Goal: Complete application form

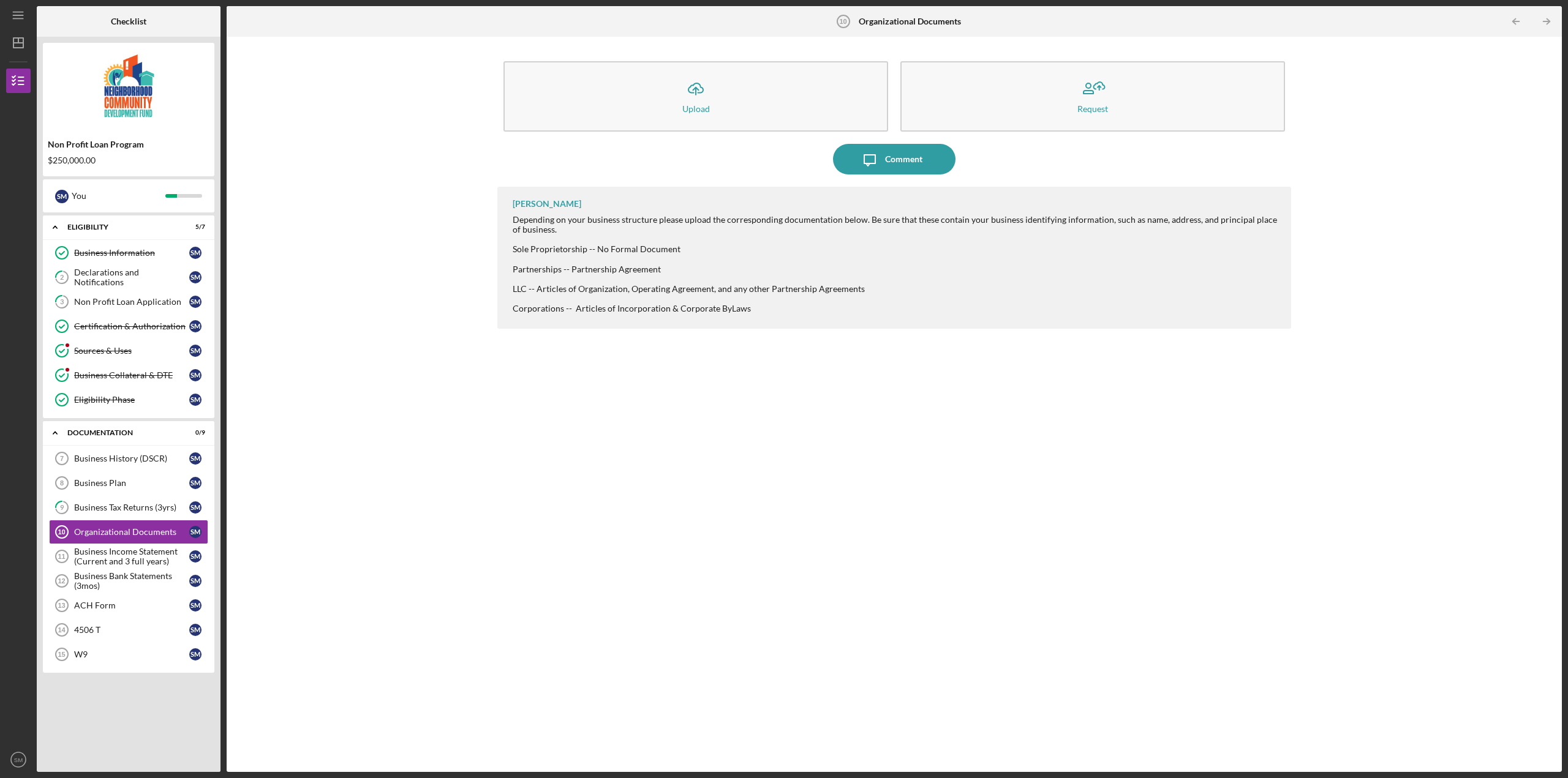
click at [242, 188] on div "Icon/Upload Upload Request Icon/Message Comment [PERSON_NAME] Depending on your…" at bounding box center [894, 404] width 1323 height 723
click at [412, 301] on div "Icon/Upload Upload Request Icon/Message Comment [PERSON_NAME] Depending on your…" at bounding box center [894, 404] width 1323 height 723
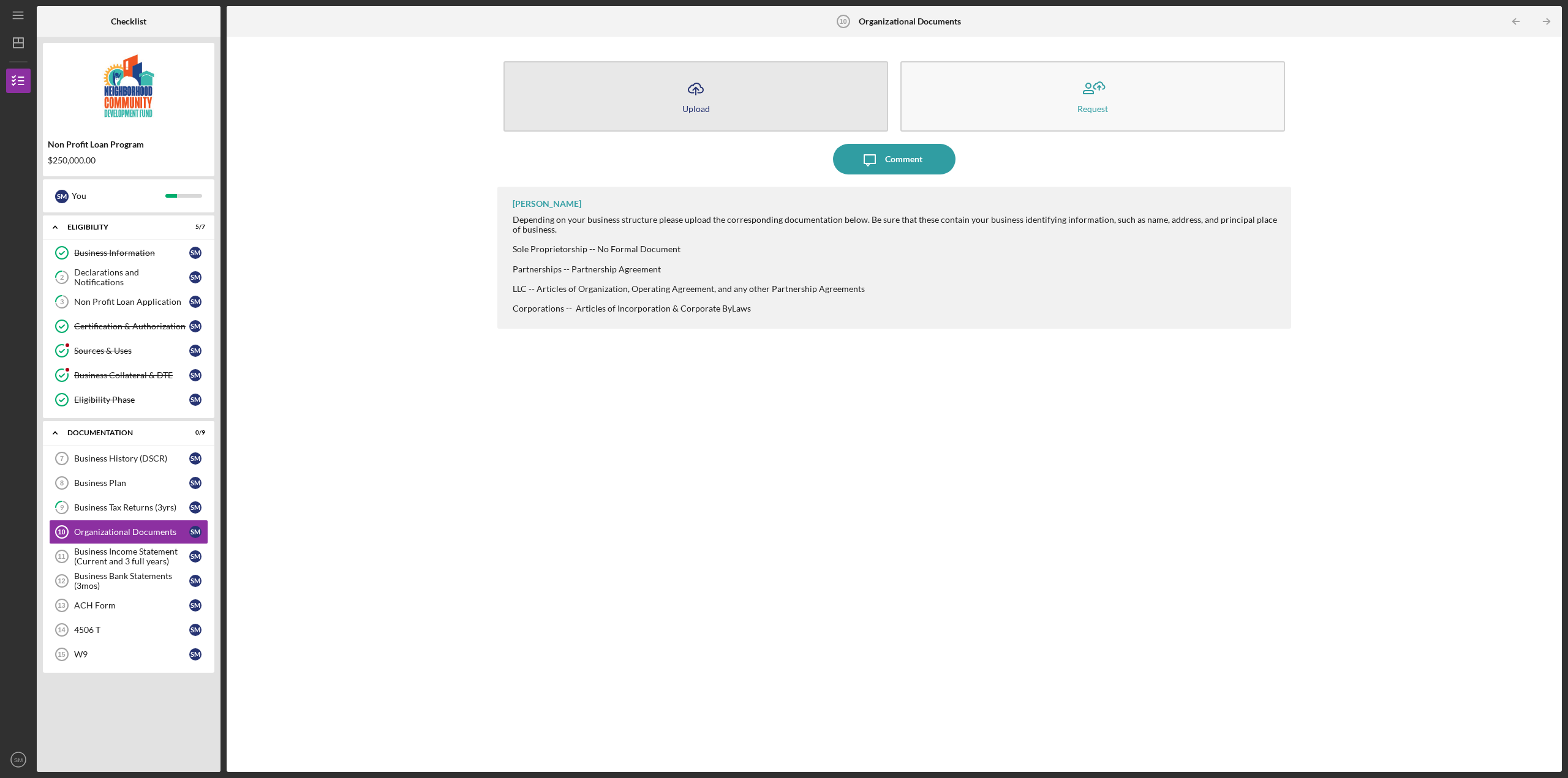
click at [701, 90] on icon "Icon/Upload" at bounding box center [696, 89] width 30 height 30
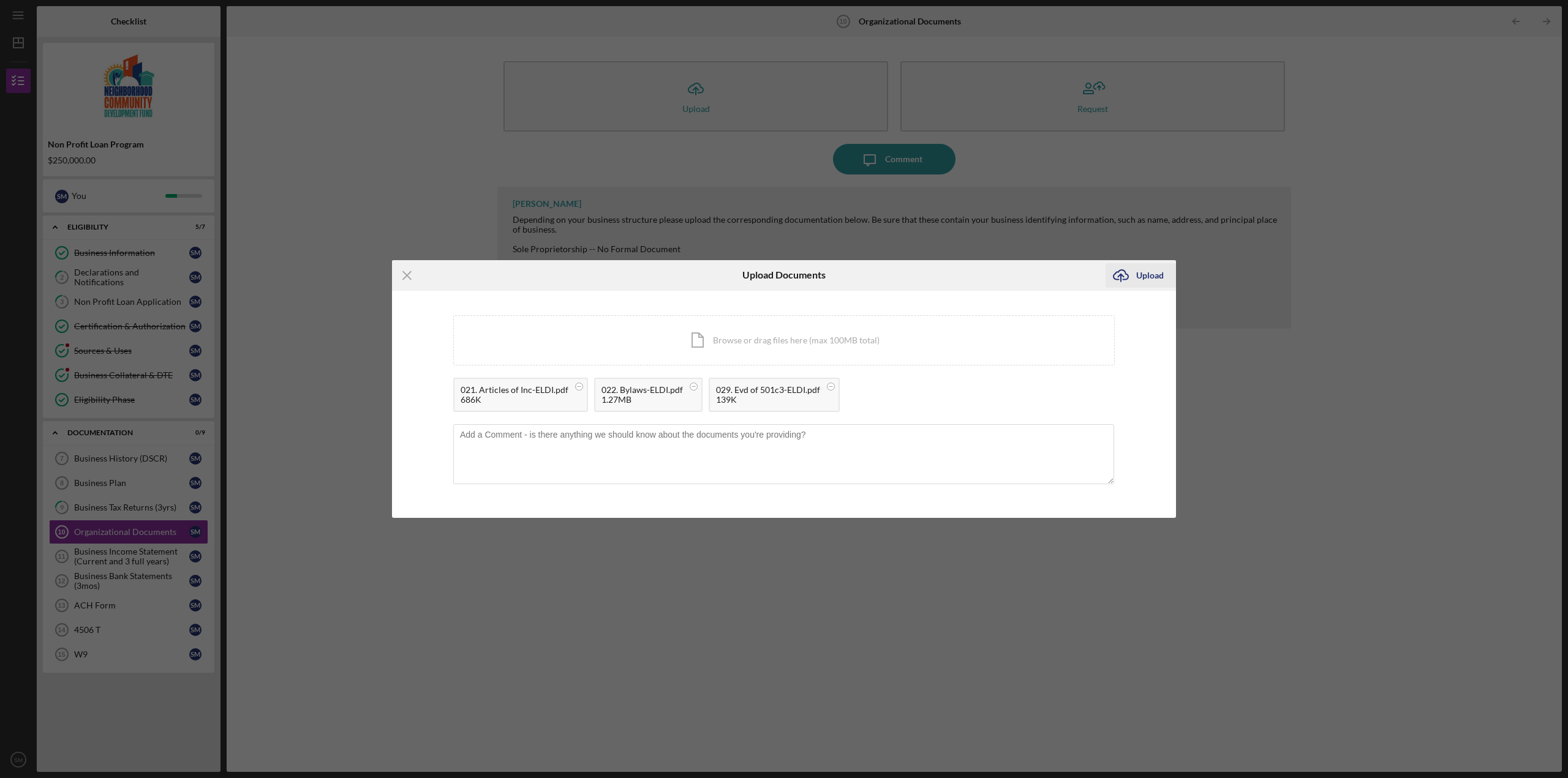
click at [1145, 275] on div "Upload" at bounding box center [1150, 276] width 28 height 25
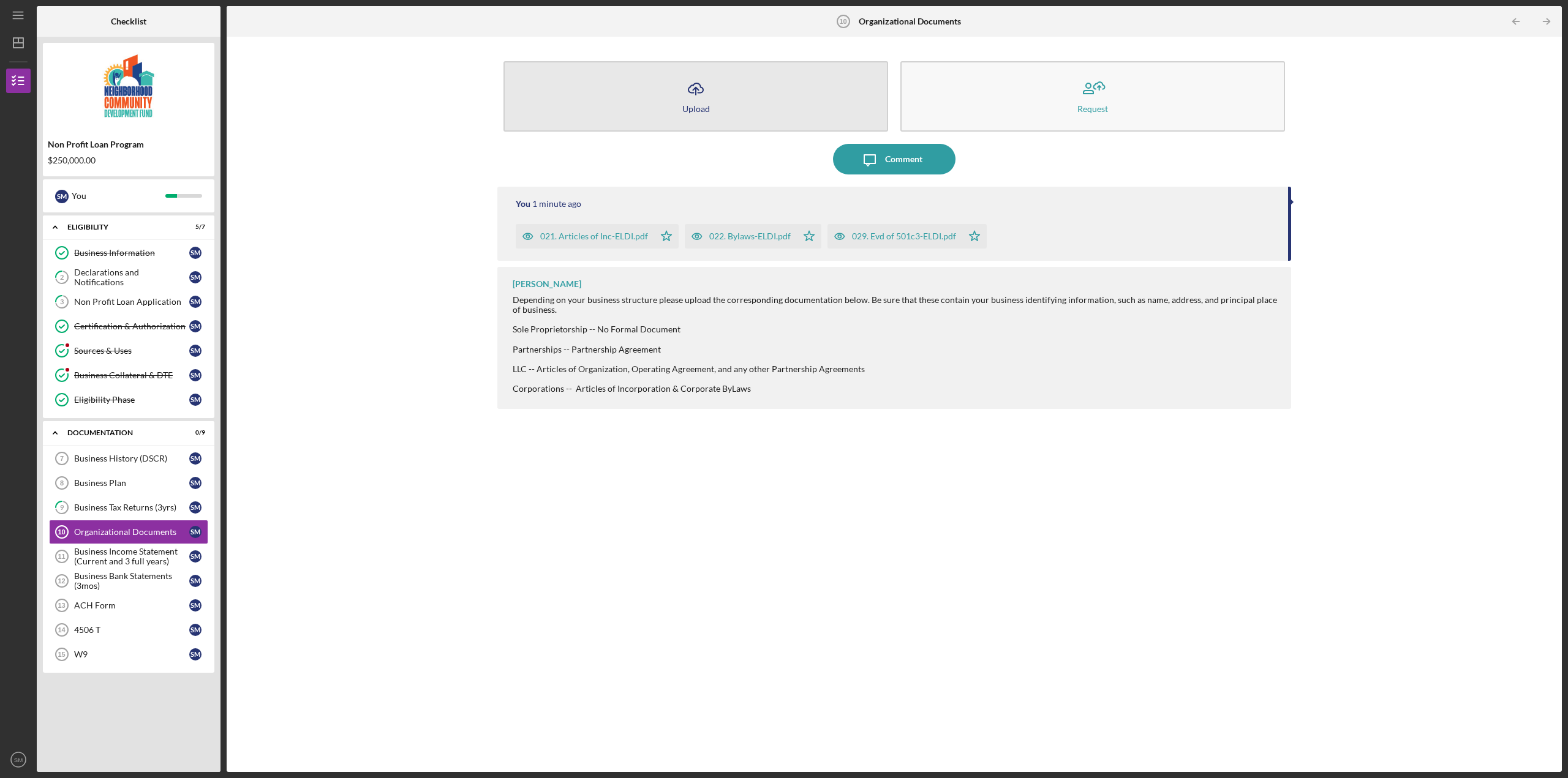
click at [676, 99] on button "Icon/Upload Upload" at bounding box center [696, 96] width 385 height 70
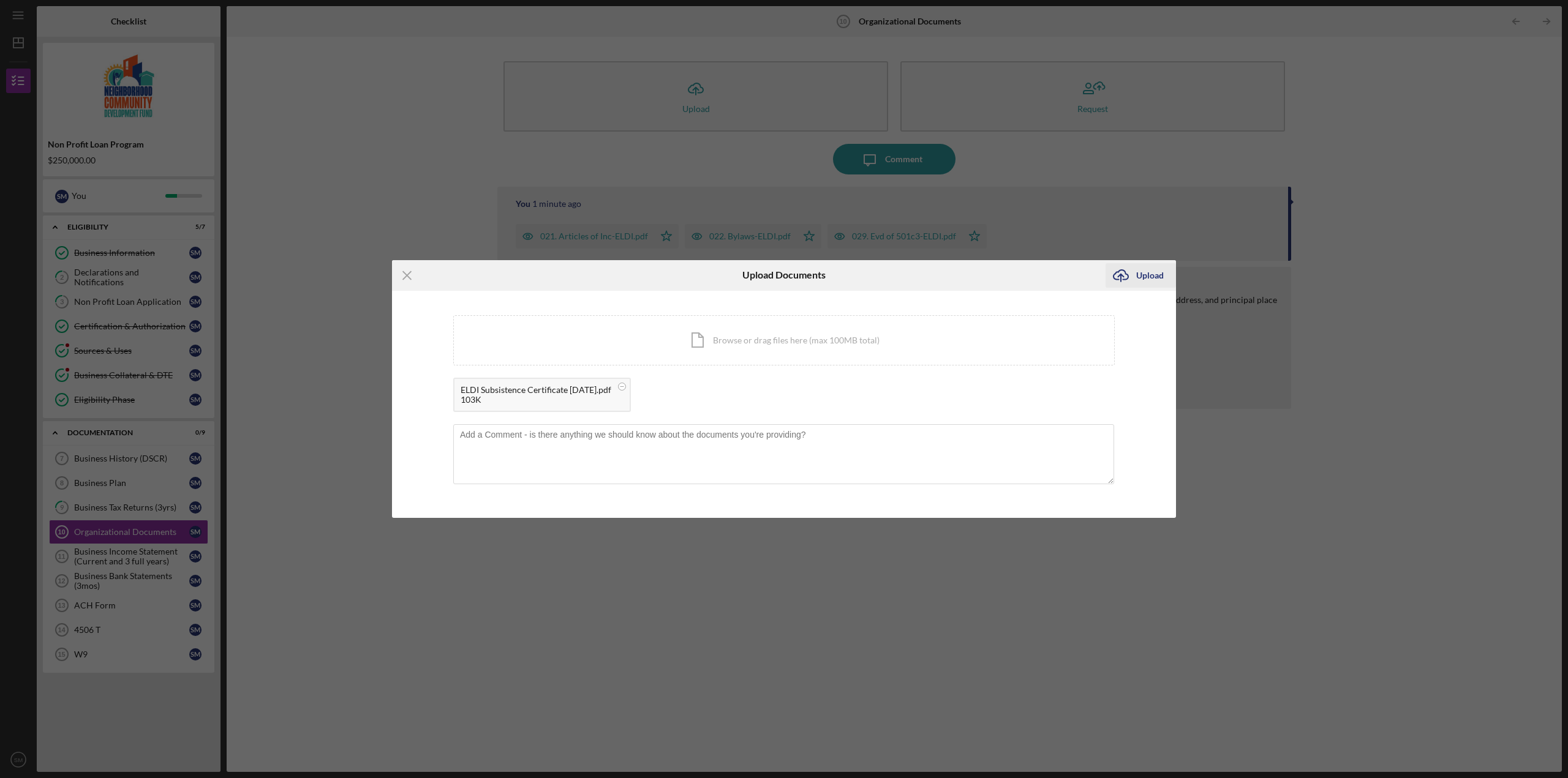
click at [1147, 275] on div "Upload" at bounding box center [1150, 276] width 28 height 25
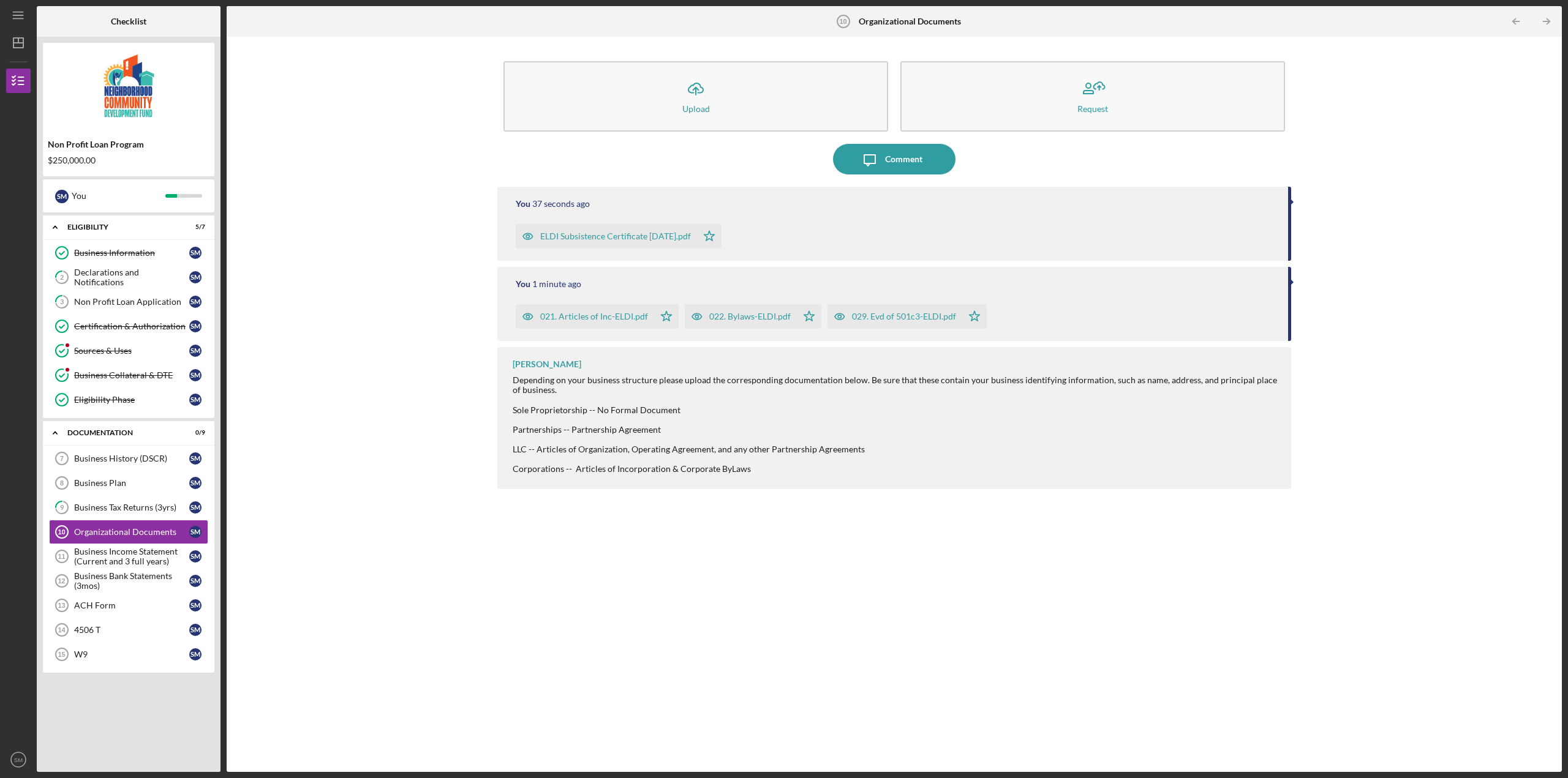
click at [394, 228] on div "Icon/Upload Upload Request Icon/Message Comment You 37 seconds ago ELDI Subsist…" at bounding box center [894, 404] width 1323 height 723
click at [302, 122] on div "Icon/Upload Upload Request Icon/Message Comment You 3 minutes ago ELDI Subsiste…" at bounding box center [894, 404] width 1323 height 723
click at [141, 285] on link "2 Declarations and Notifications S M" at bounding box center [128, 278] width 159 height 25
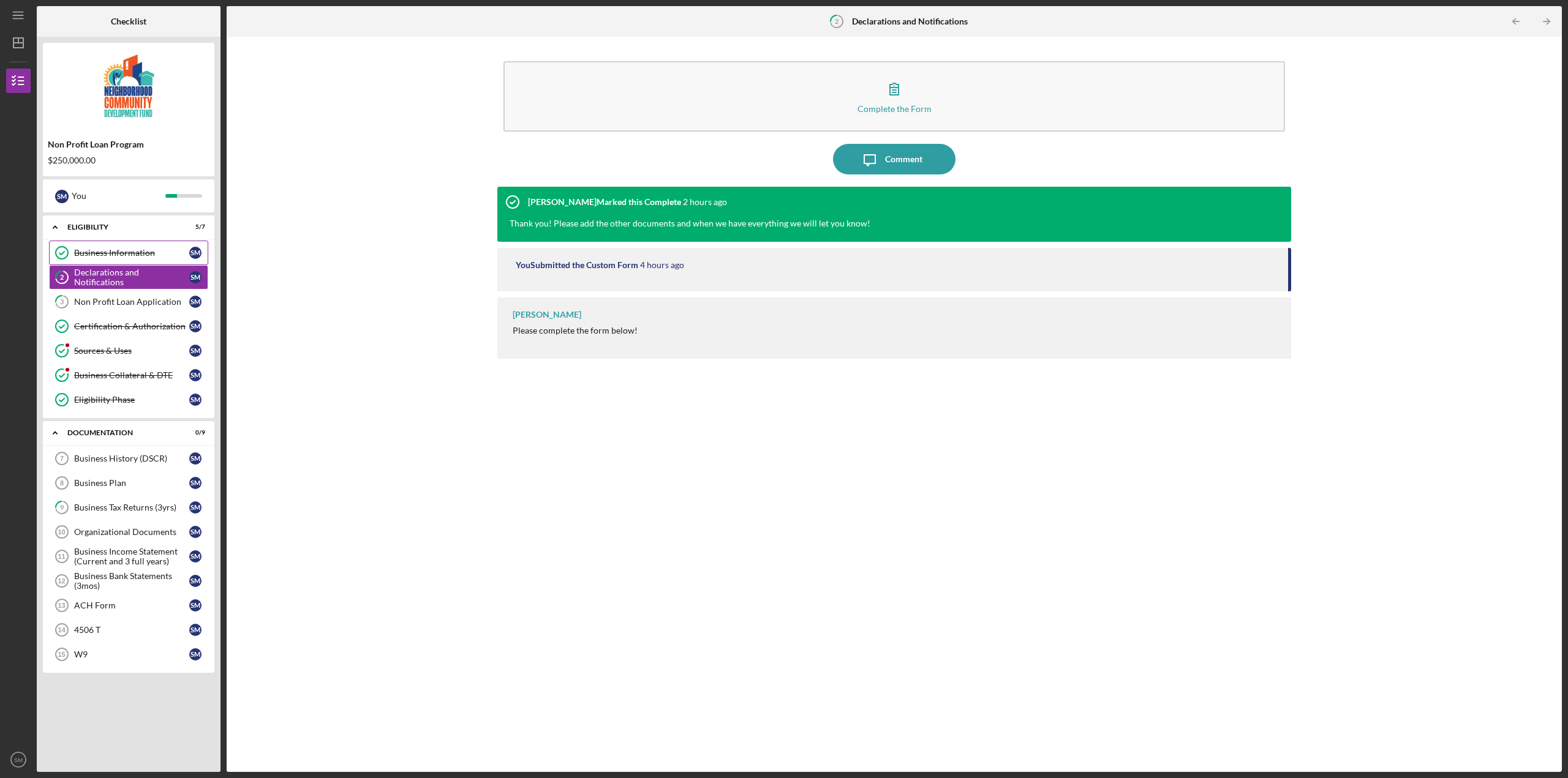
click at [114, 246] on link "Business Information Business Information S M" at bounding box center [128, 253] width 159 height 25
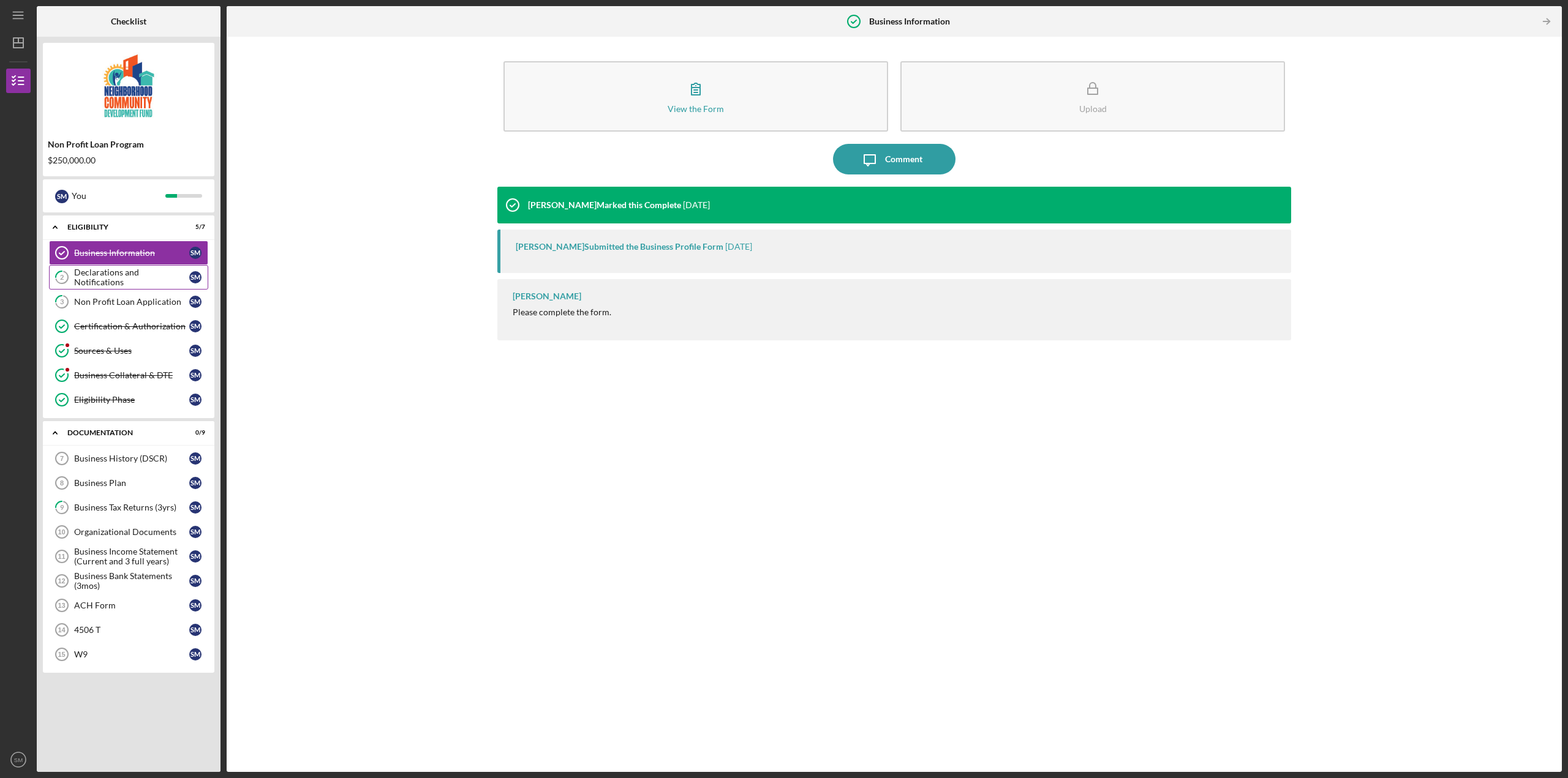
click at [114, 272] on link "2 Declarations and Notifications S M" at bounding box center [128, 278] width 159 height 25
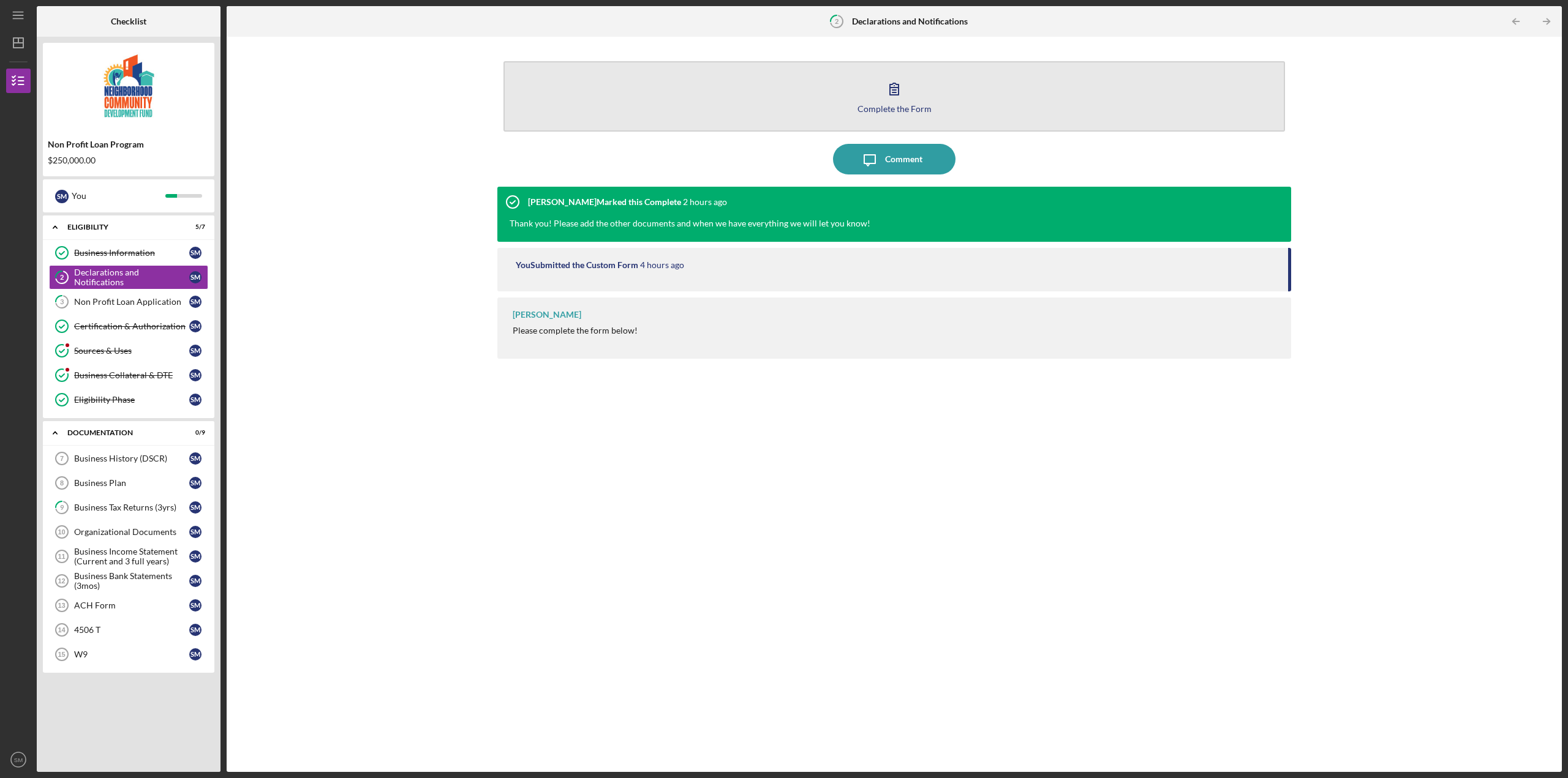
click at [898, 107] on div "Complete the Form" at bounding box center [894, 108] width 74 height 9
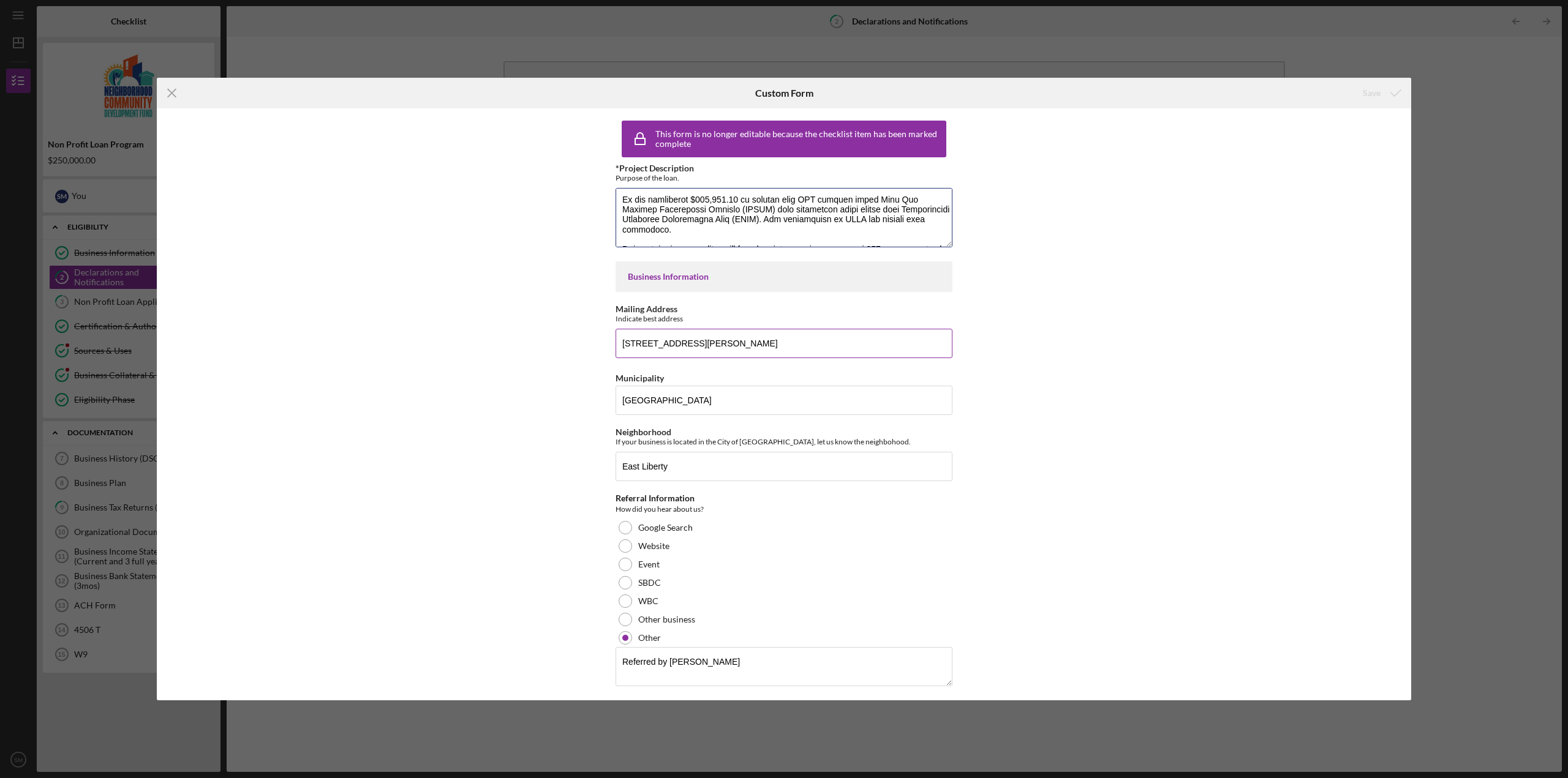
scroll to position [276, 0]
drag, startPoint x: 622, startPoint y: 204, endPoint x: 793, endPoint y: 331, distance: 213.0
click at [793, 331] on div "This form is no longer editable because the checklist item has been marked comp…" at bounding box center [784, 651] width 337 height 1074
click at [697, 217] on textarea "*Project Description" at bounding box center [784, 218] width 337 height 59
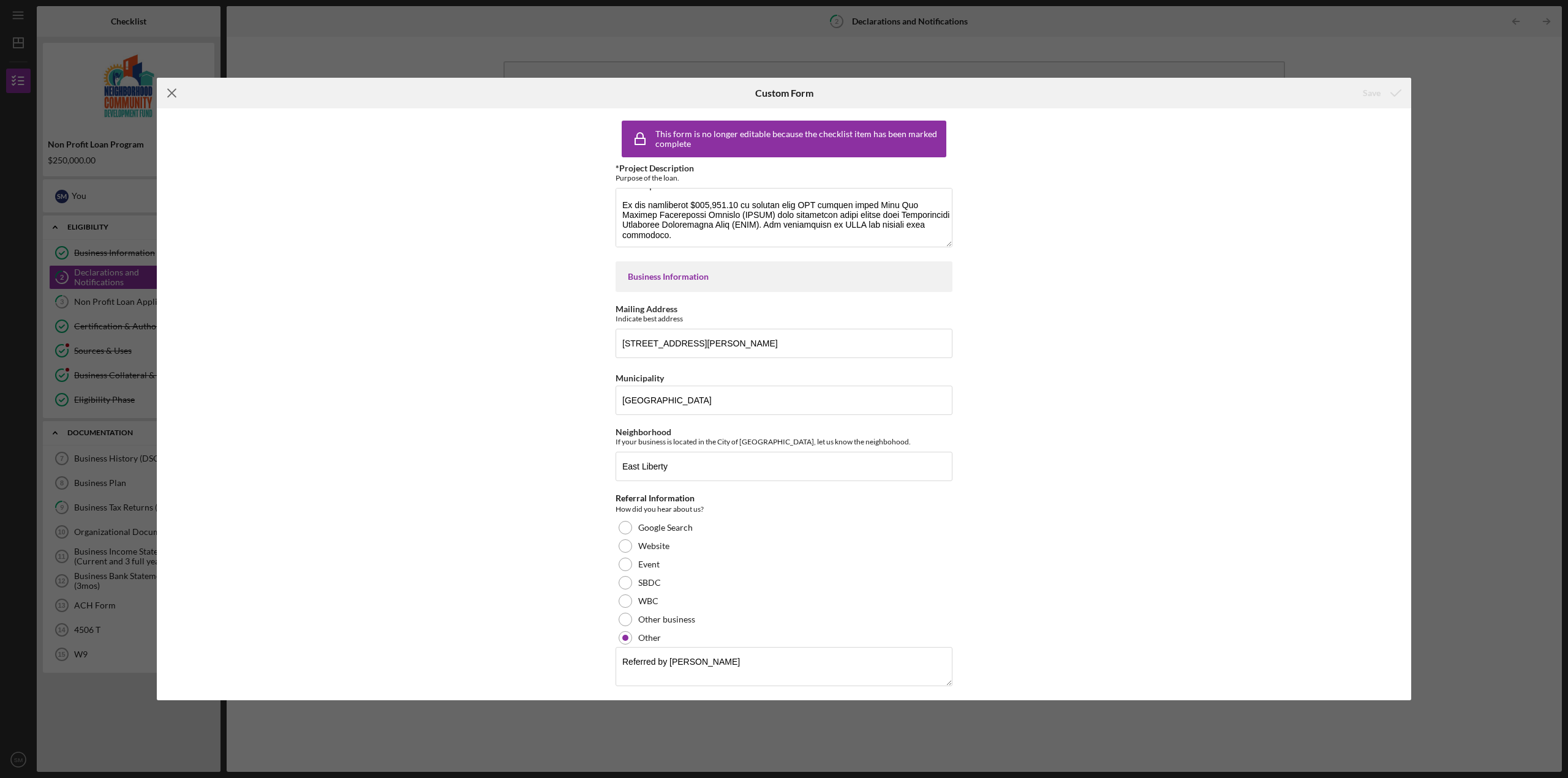
click at [166, 94] on icon "Icon/Menu Close" at bounding box center [172, 93] width 30 height 30
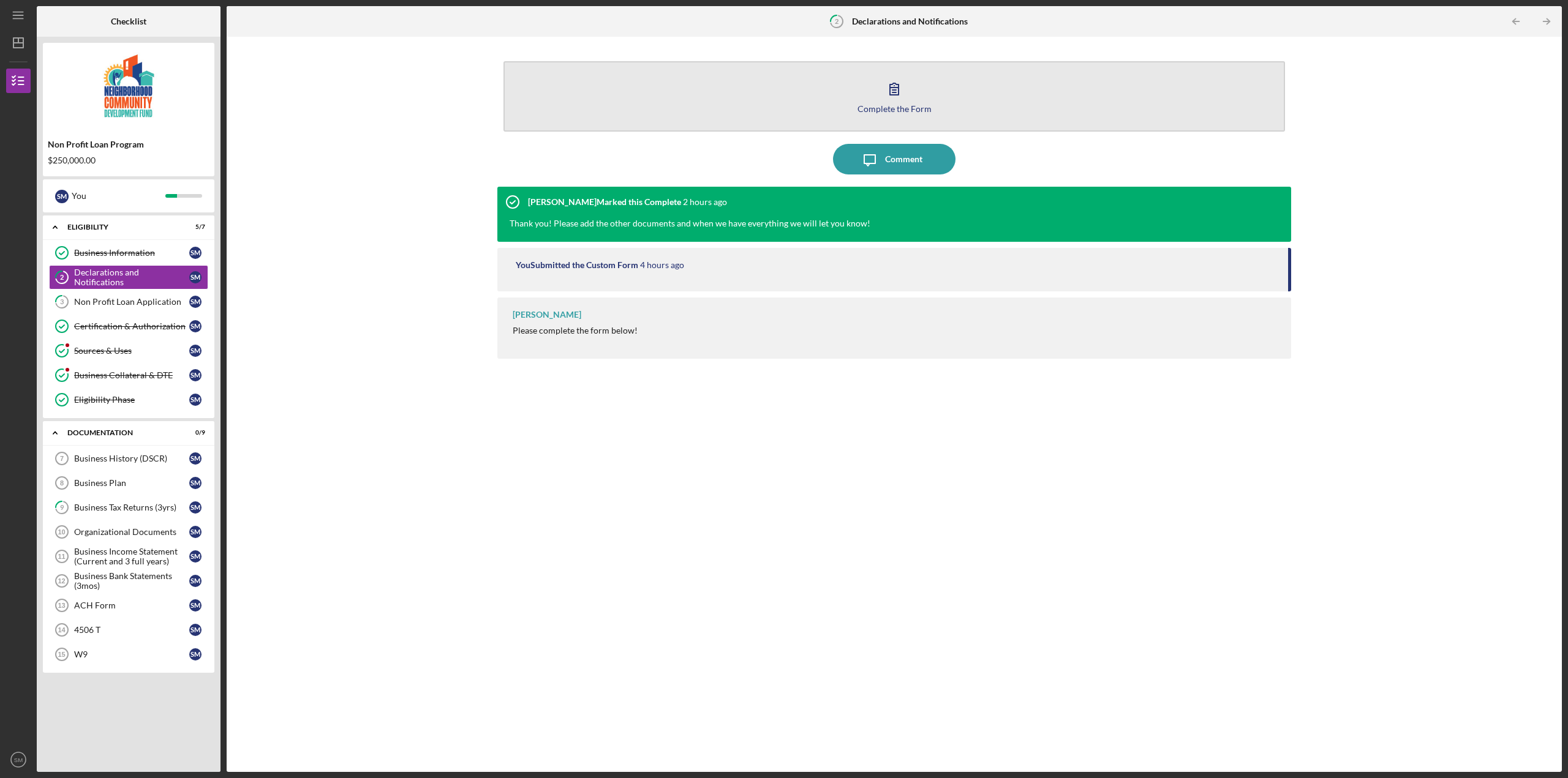
click at [914, 104] on div "Complete the Form" at bounding box center [894, 108] width 74 height 9
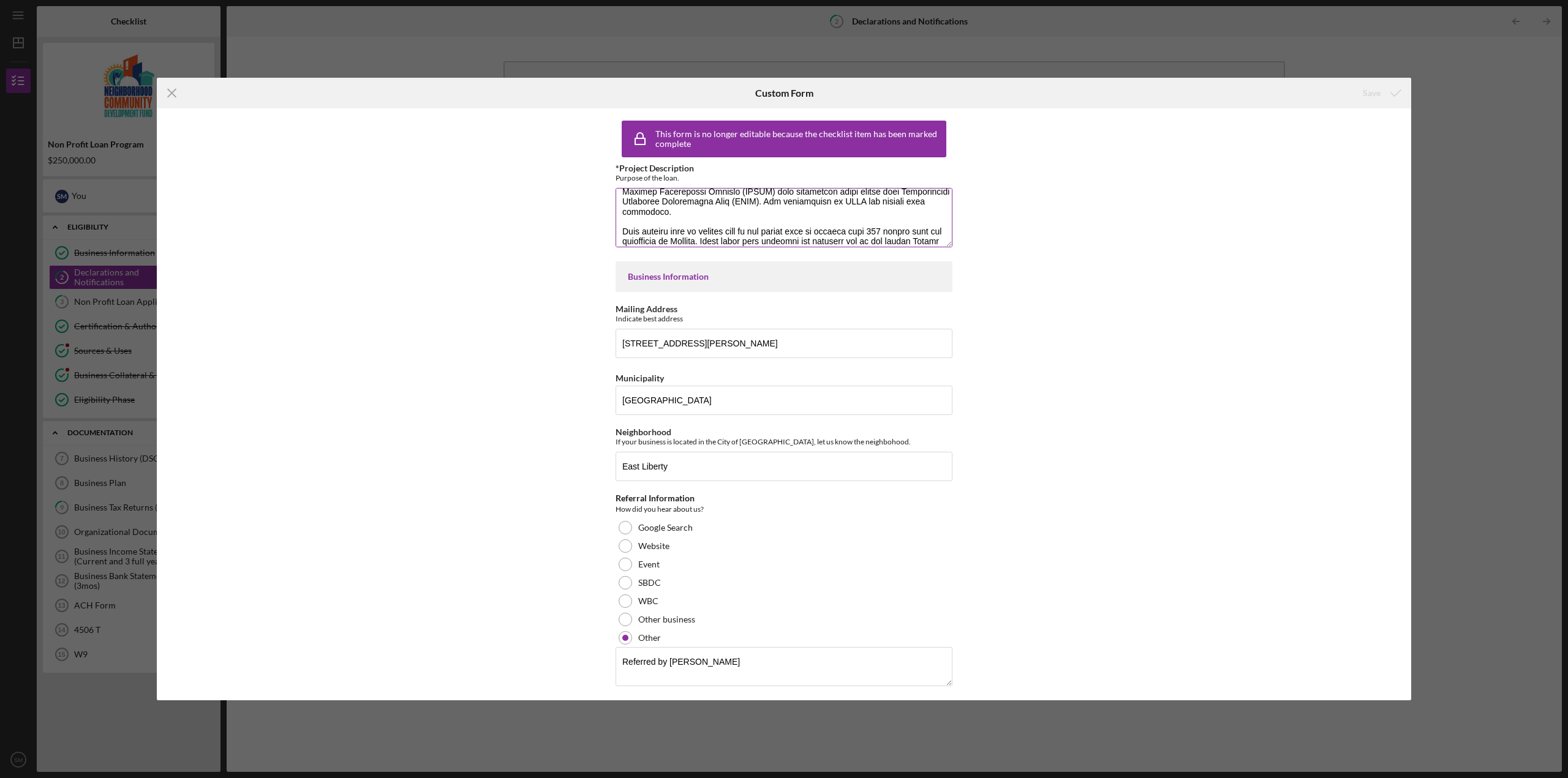
scroll to position [232, 0]
drag, startPoint x: 623, startPoint y: 225, endPoint x: 765, endPoint y: 228, distance: 142.0
click at [765, 228] on textarea "*Project Description" at bounding box center [784, 218] width 337 height 59
paste textarea "58,281 of funding from URA through their East End Housing Development Program (…"
click at [778, 218] on textarea "*Project Description" at bounding box center [784, 218] width 337 height 59
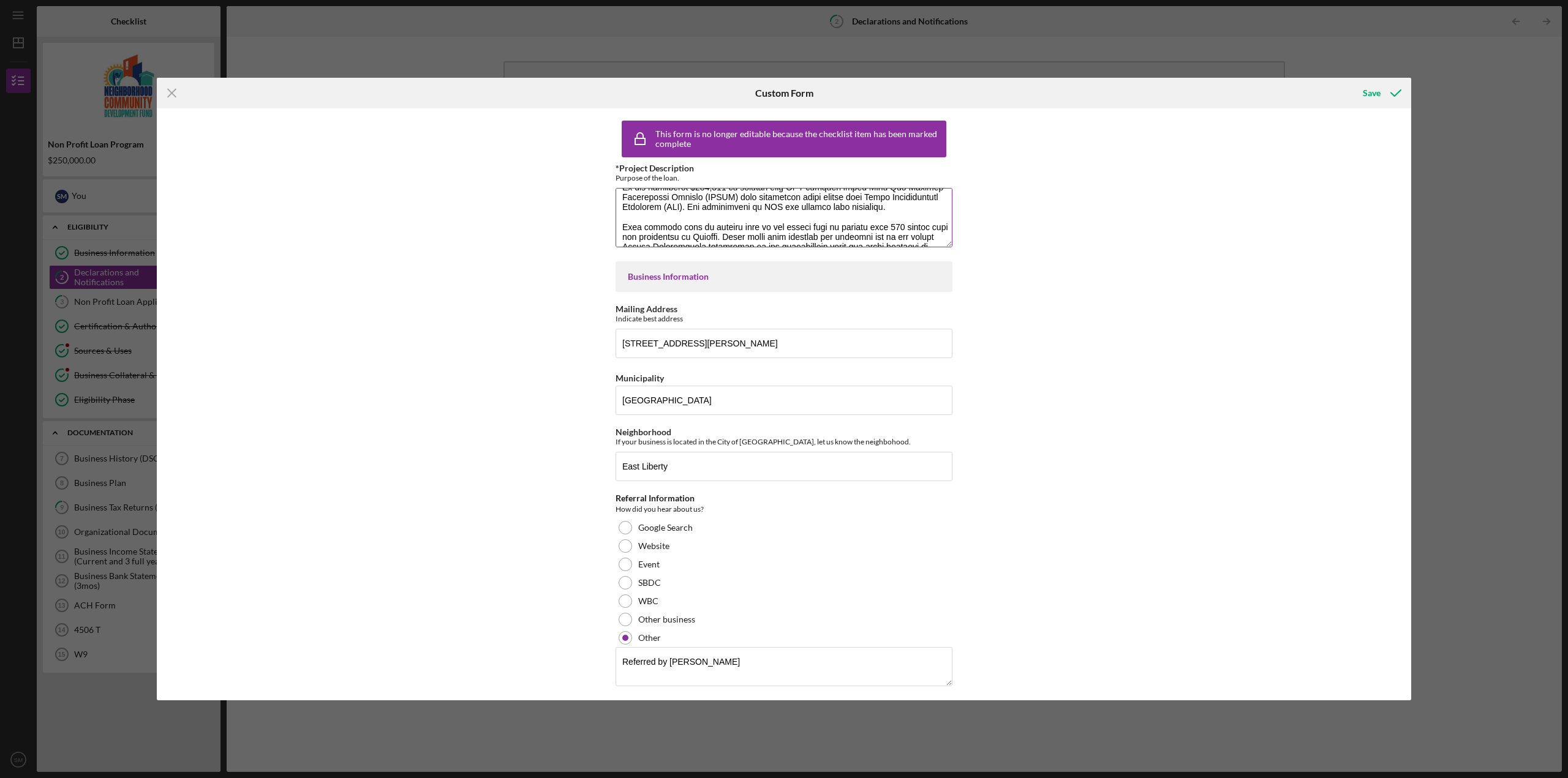
scroll to position [275, 0]
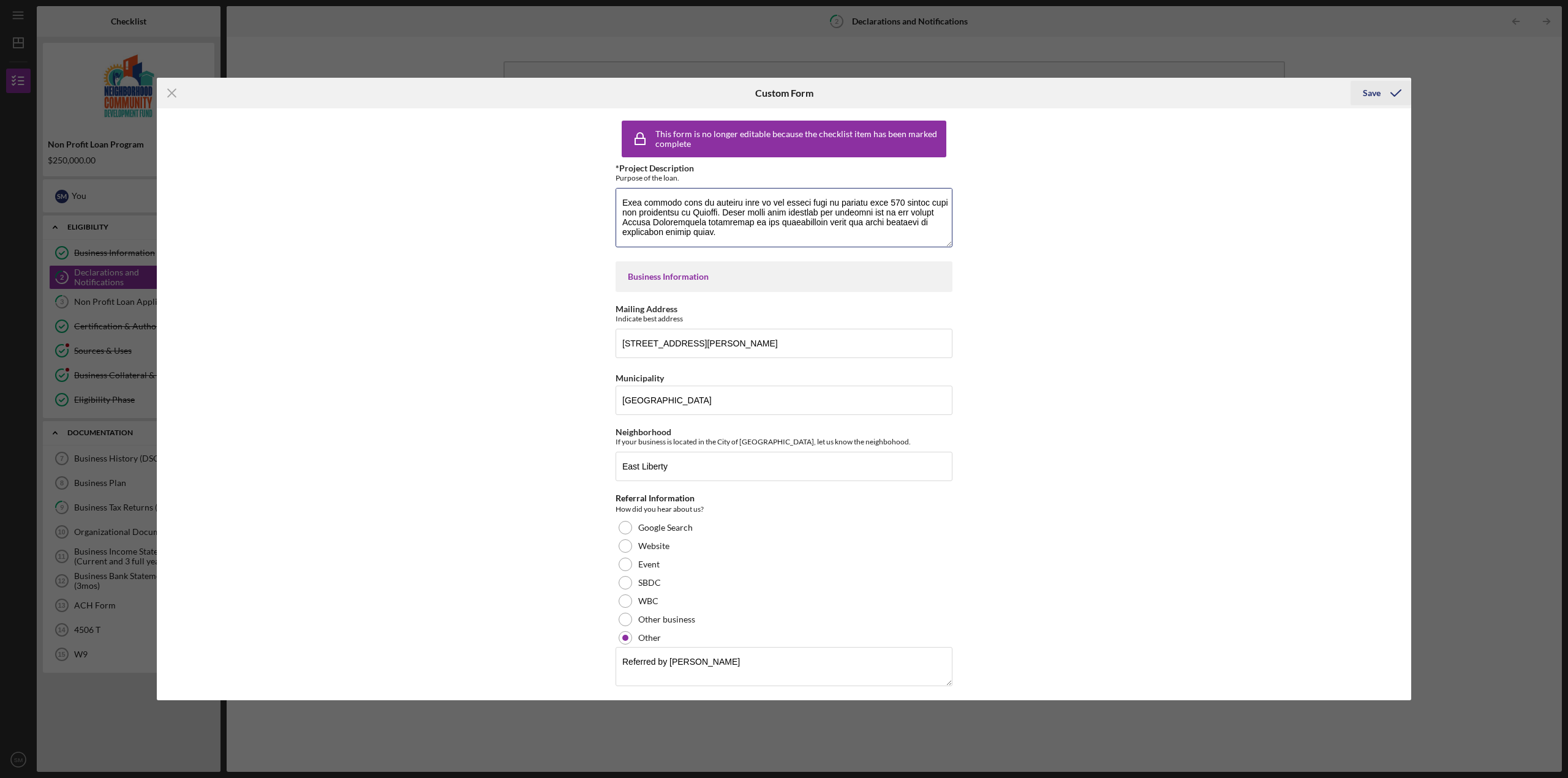
type textarea "Aiming to replicate the scale and success of the initial 2019 NMTC-funded proje…"
click at [1366, 94] on div "Save" at bounding box center [1372, 93] width 18 height 25
